Goal: Information Seeking & Learning: Learn about a topic

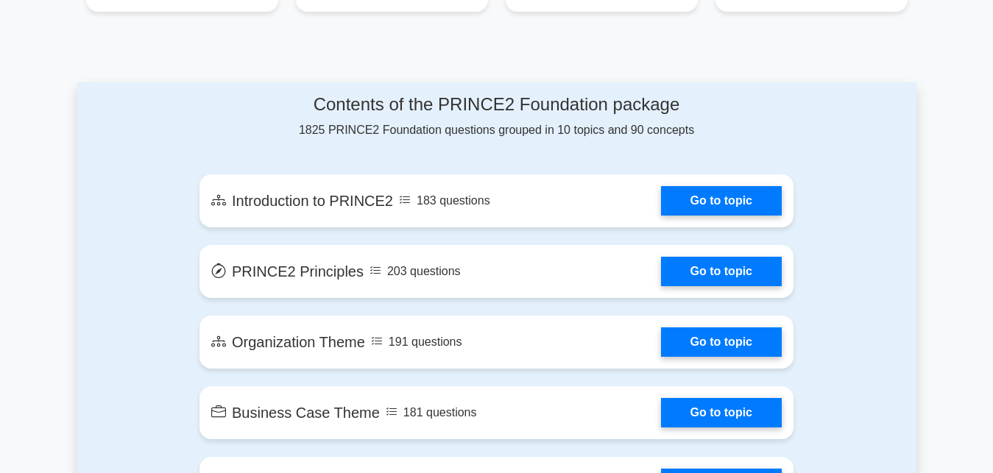
scroll to position [713, 0]
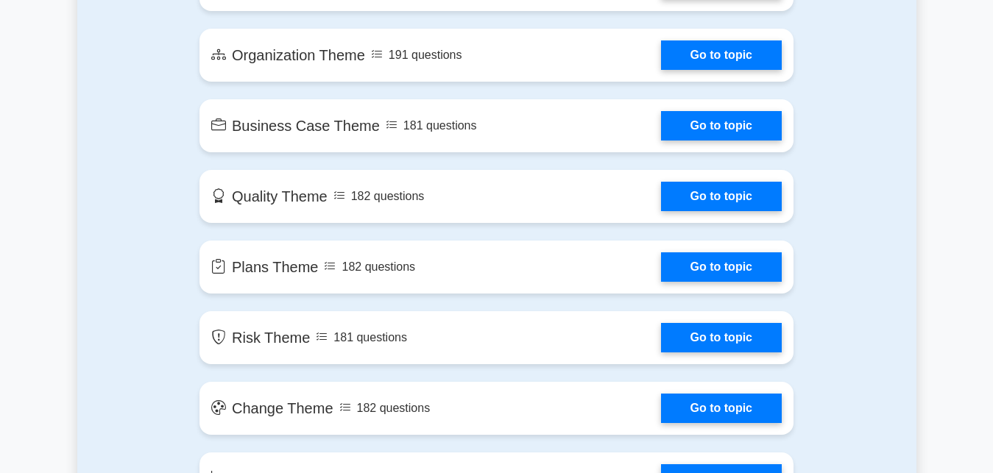
scroll to position [863, 0]
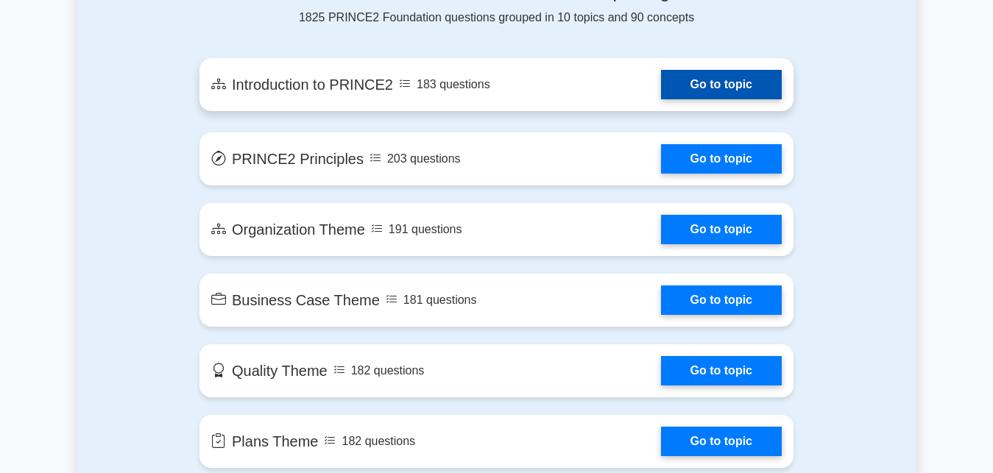
click at [712, 93] on link "Go to topic" at bounding box center [721, 84] width 121 height 29
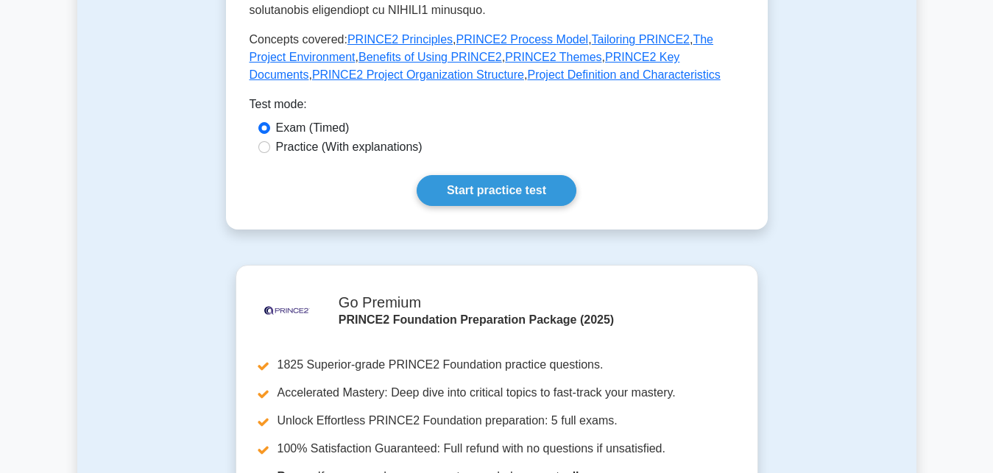
scroll to position [751, 0]
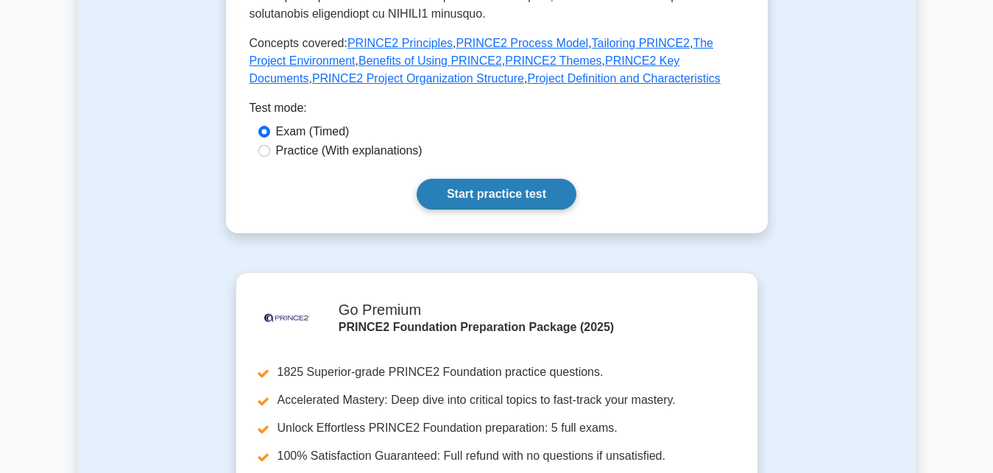
click at [532, 179] on link "Start practice test" at bounding box center [497, 194] width 160 height 31
